Goal: Task Accomplishment & Management: Use online tool/utility

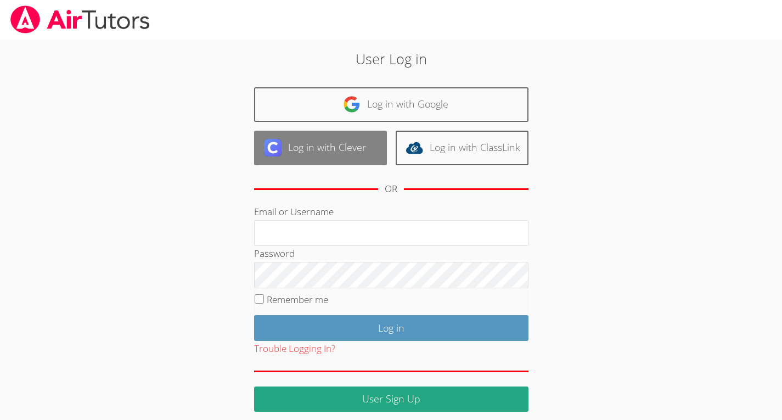
click at [305, 145] on link "Log in with Clever" at bounding box center [320, 148] width 133 height 35
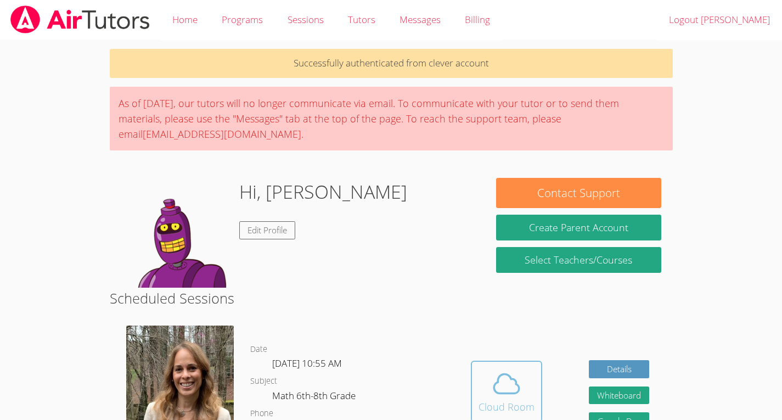
click at [500, 401] on div "Cloud Room" at bounding box center [506, 406] width 56 height 15
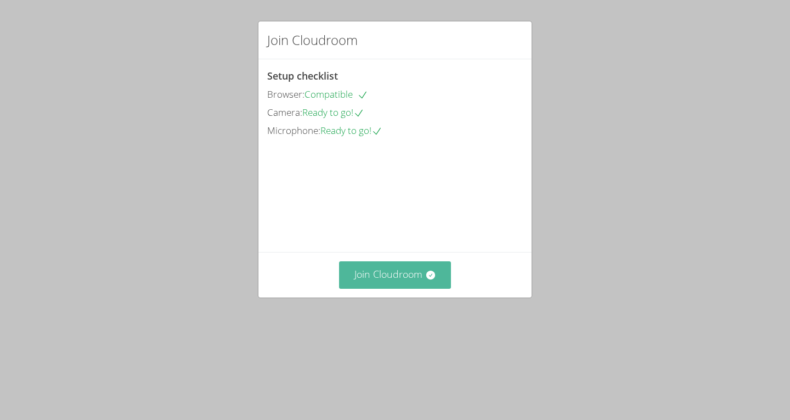
click at [409, 288] on button "Join Cloudroom" at bounding box center [395, 274] width 112 height 27
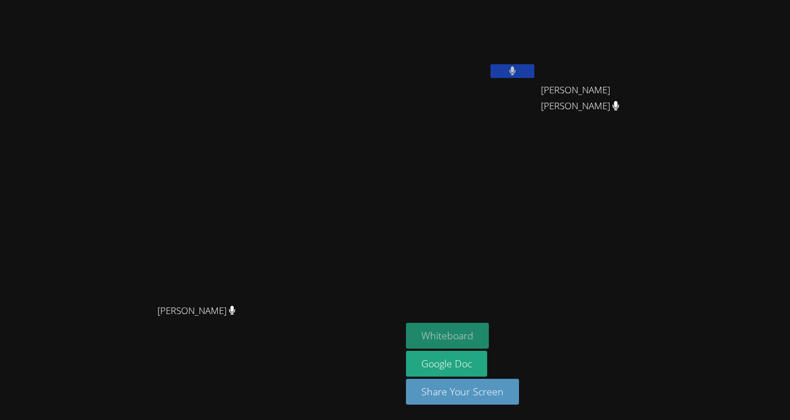
click at [489, 327] on button "Whiteboard" at bounding box center [447, 336] width 83 height 26
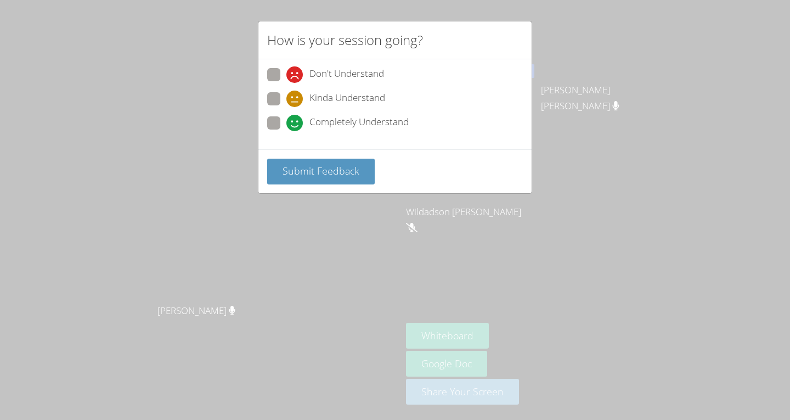
click at [399, 123] on span "Completely Understand" at bounding box center [358, 123] width 99 height 16
click at [296, 123] on input "Completely Understand" at bounding box center [290, 120] width 9 height 9
radio input "true"
click at [347, 181] on button "Submit Feedback" at bounding box center [321, 172] width 108 height 26
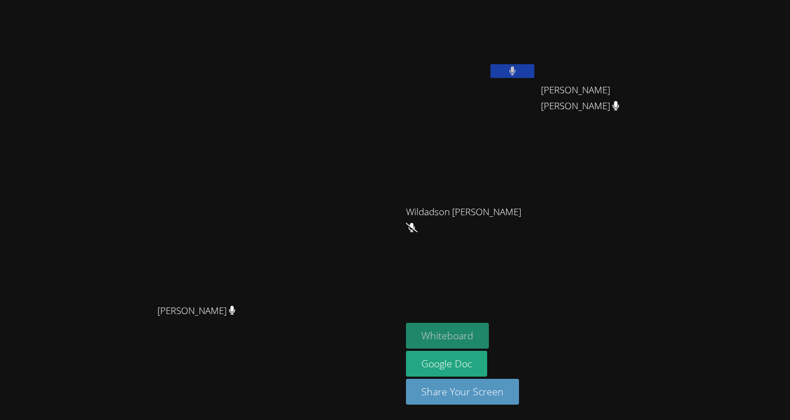
click at [489, 332] on button "Whiteboard" at bounding box center [447, 336] width 83 height 26
